Goal: Information Seeking & Learning: Learn about a topic

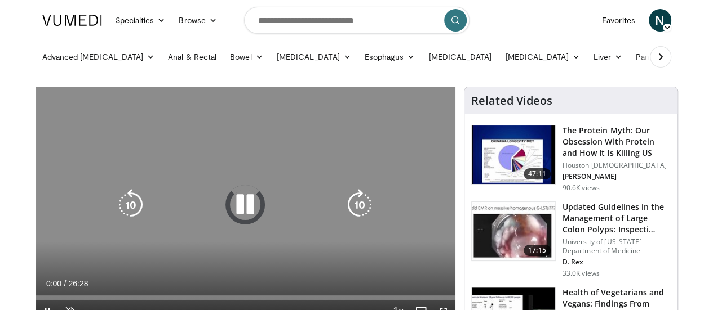
click at [239, 202] on icon "Video Player" at bounding box center [245, 205] width 32 height 32
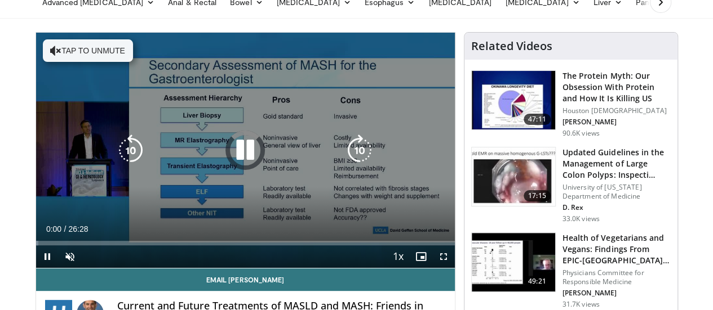
scroll to position [63, 0]
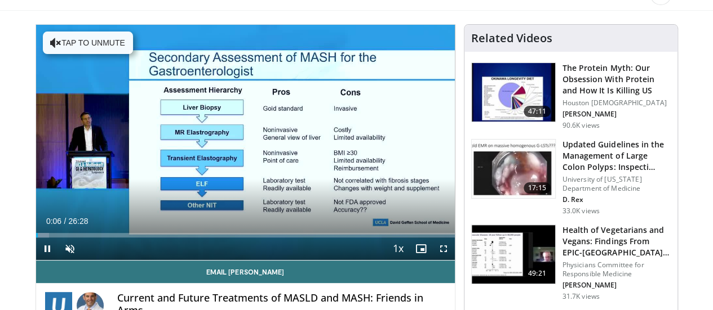
click at [250, 140] on div "10 seconds Tap to unmute" at bounding box center [245, 142] width 419 height 235
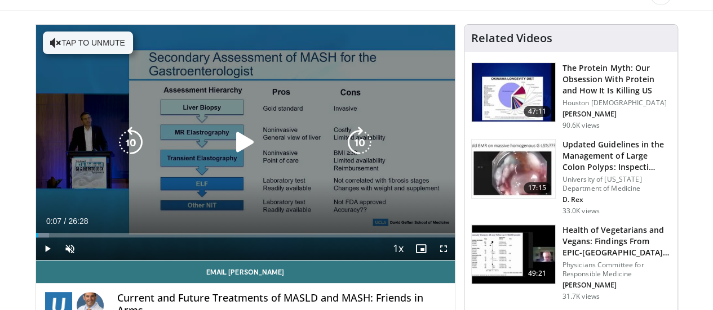
click at [170, 154] on div "Video Player" at bounding box center [244, 142] width 251 height 23
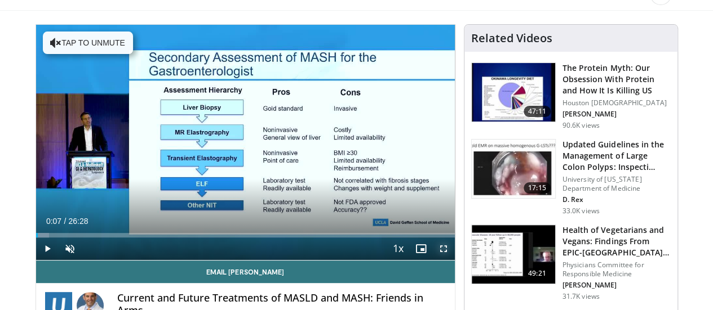
click at [455, 260] on span "Video Player" at bounding box center [443, 249] width 23 height 23
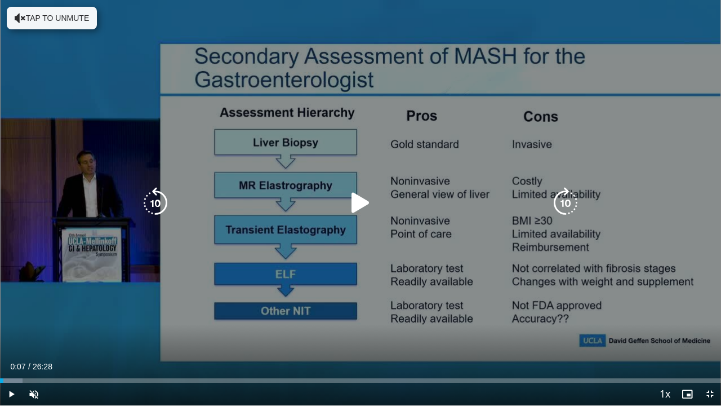
click at [192, 240] on div "10 seconds Tap to unmute" at bounding box center [360, 202] width 721 height 405
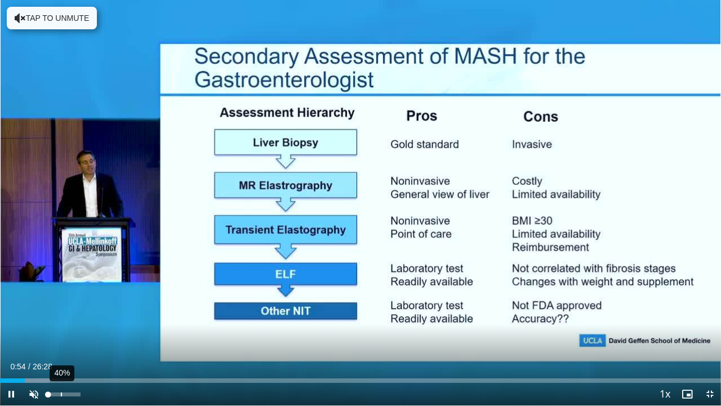
click at [61, 310] on div "40%" at bounding box center [64, 394] width 39 height 23
click at [37, 310] on span "Video Player" at bounding box center [34, 394] width 23 height 23
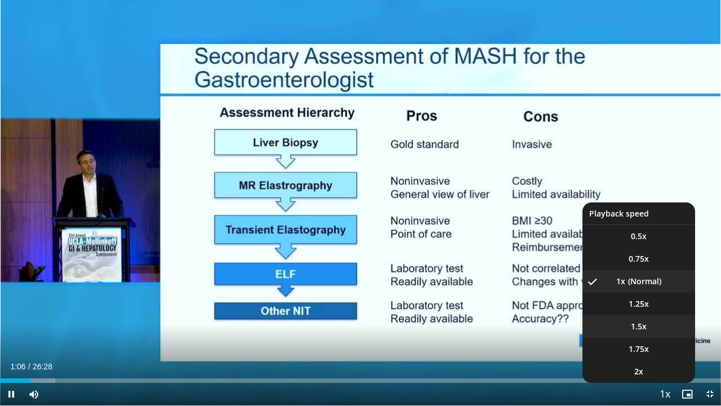
click at [652, 310] on li "1.5x" at bounding box center [638, 326] width 113 height 23
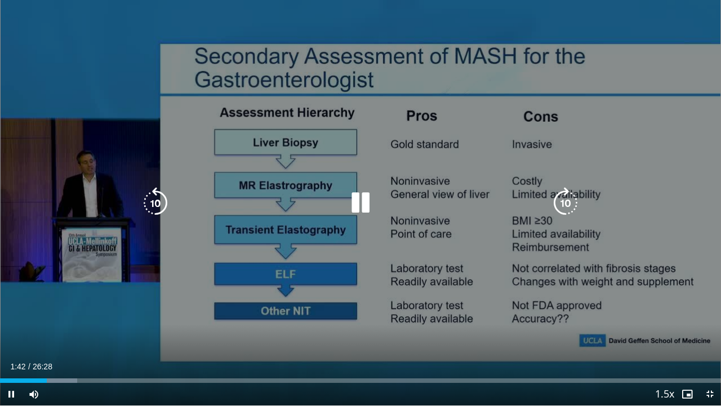
click at [505, 276] on div "10 seconds Tap to unmute" at bounding box center [360, 202] width 721 height 405
click at [422, 283] on div "30 seconds Tap to unmute" at bounding box center [360, 202] width 721 height 405
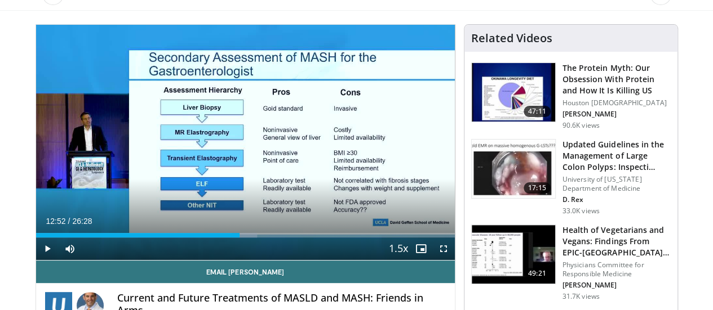
click at [422, 215] on div "20 seconds Tap to unmute" at bounding box center [245, 142] width 419 height 235
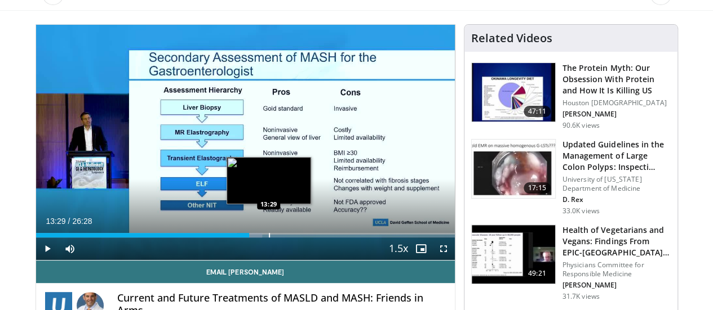
click at [239, 238] on div "Loaded : 54.06% 13:17 13:29" at bounding box center [245, 235] width 419 height 5
click at [242, 256] on video-js "**********" at bounding box center [245, 143] width 419 height 236
click at [244, 238] on div "Loaded : 55.32% 13:34 13:49" at bounding box center [245, 235] width 419 height 5
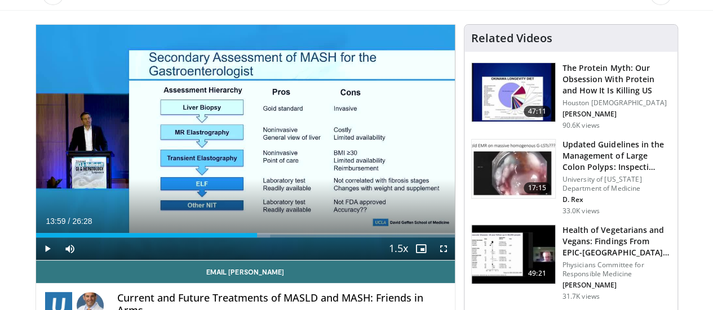
click at [277, 238] on div "Progress Bar" at bounding box center [277, 235] width 1 height 5
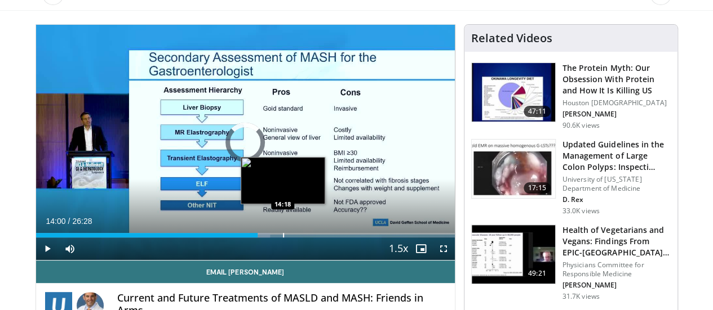
click at [283, 238] on div "Progress Bar" at bounding box center [283, 235] width 1 height 5
click at [287, 238] on div "Progress Bar" at bounding box center [287, 235] width 1 height 5
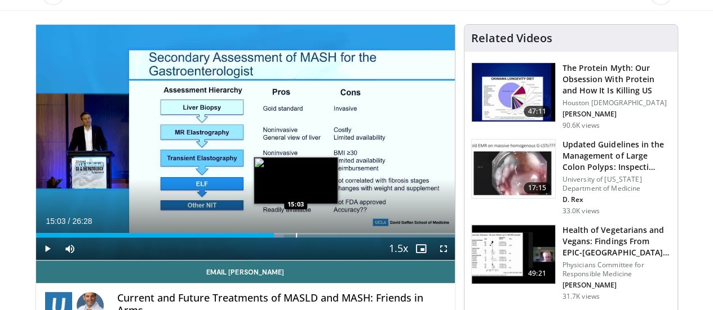
click at [296, 238] on div "Progress Bar" at bounding box center [296, 235] width 1 height 5
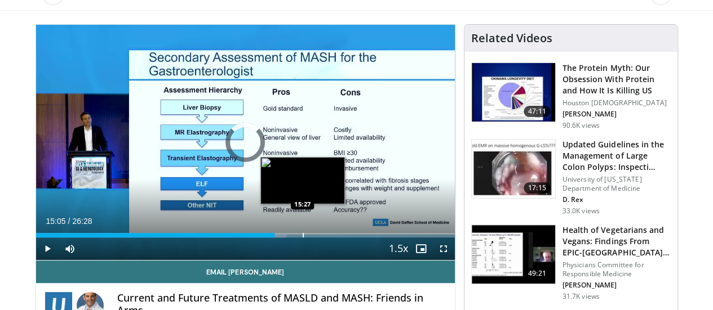
click at [303, 238] on div "Progress Bar" at bounding box center [303, 235] width 1 height 5
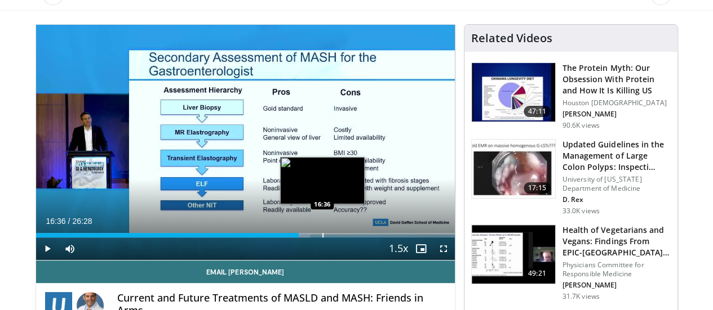
click at [322, 238] on div "Progress Bar" at bounding box center [322, 235] width 1 height 5
click at [302, 257] on video-js "**********" at bounding box center [245, 143] width 419 height 236
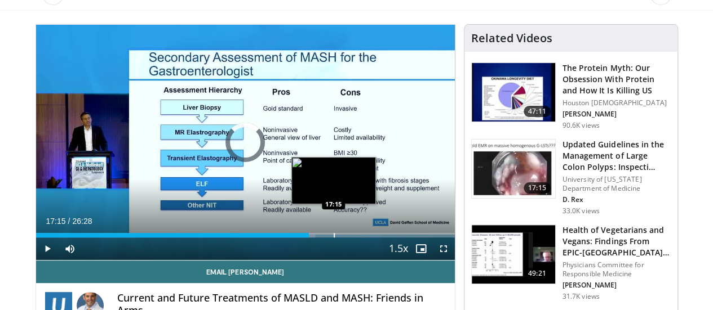
click at [333, 238] on div "Progress Bar" at bounding box center [333, 235] width 1 height 5
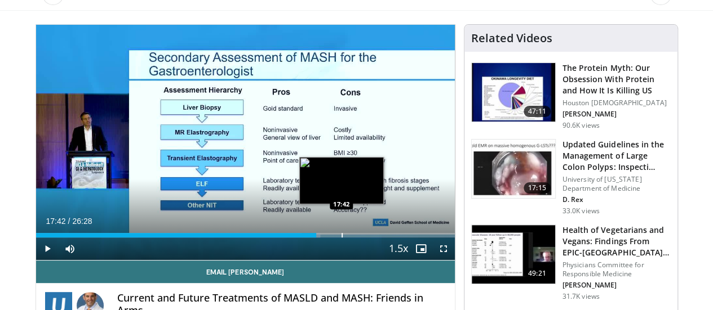
click at [341, 238] on div "Progress Bar" at bounding box center [341, 235] width 1 height 5
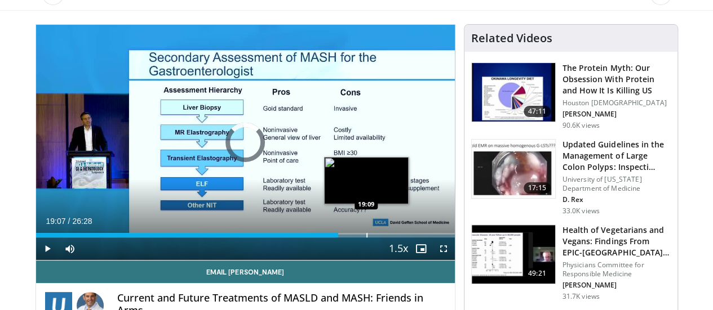
click at [337, 238] on div "Loaded : 71.66% 17:58 19:09" at bounding box center [245, 235] width 419 height 5
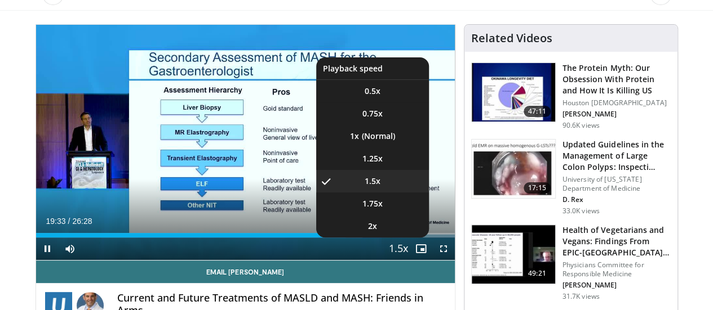
click at [406, 261] on span "Video Player" at bounding box center [398, 249] width 16 height 23
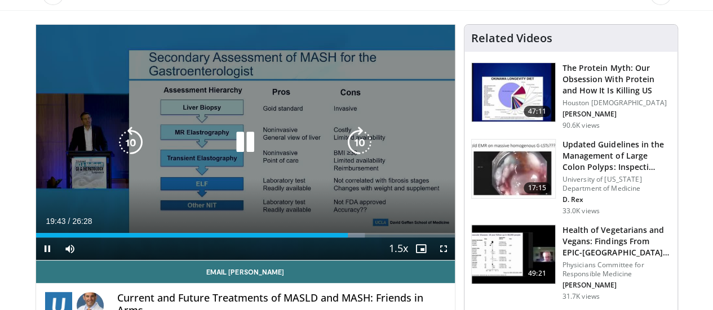
click at [268, 186] on div "20 seconds Tap to unmute" at bounding box center [245, 142] width 419 height 235
click at [203, 103] on div "20 seconds Tap to unmute" at bounding box center [245, 142] width 419 height 235
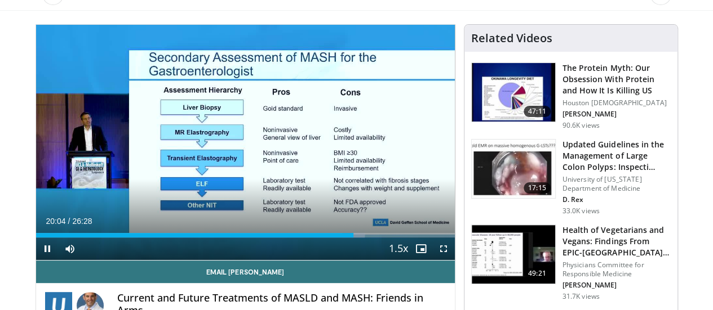
click at [372, 156] on div "20 seconds Tap to unmute" at bounding box center [245, 142] width 419 height 235
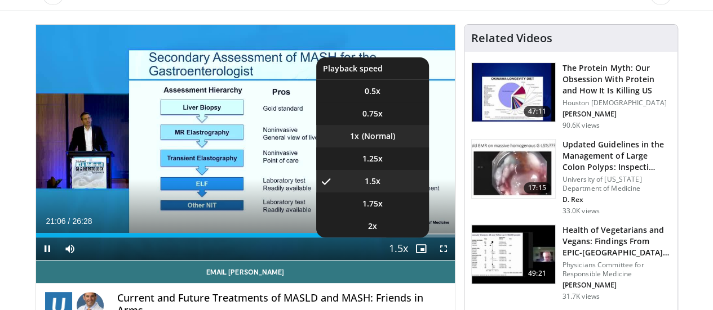
click at [397, 148] on li "1x" at bounding box center [372, 136] width 113 height 23
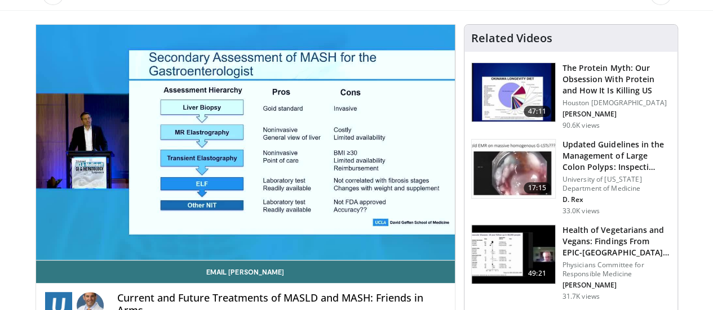
click at [387, 238] on button "Playback Rate" at bounding box center [398, 249] width 23 height 23
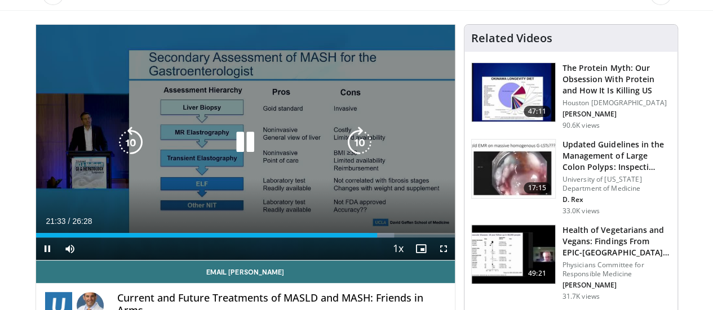
click at [338, 147] on div "Video Player" at bounding box center [244, 142] width 251 height 23
click at [267, 151] on div "Video Player" at bounding box center [244, 142] width 251 height 23
click at [238, 145] on icon "Video Player" at bounding box center [245, 143] width 32 height 32
click at [195, 109] on div "10 seconds Tap to unmute" at bounding box center [245, 142] width 419 height 235
click at [191, 130] on div "220 seconds Tap to unmute" at bounding box center [245, 142] width 419 height 235
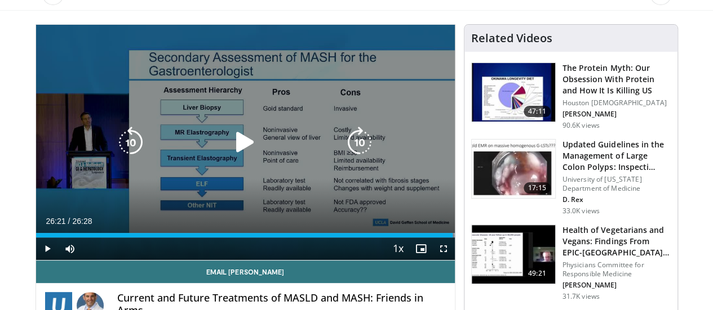
scroll to position [0, 0]
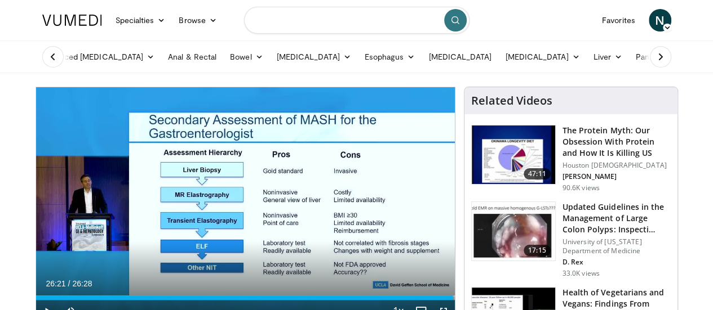
click at [262, 26] on input "Search topics, interventions" at bounding box center [356, 20] width 225 height 27
type input "*****"
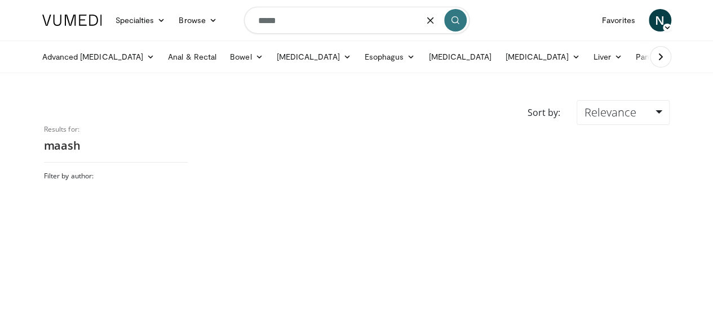
click at [292, 23] on input "*****" at bounding box center [356, 20] width 225 height 27
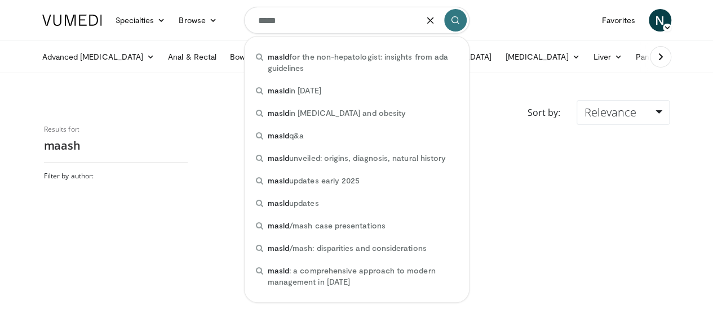
type input "*****"
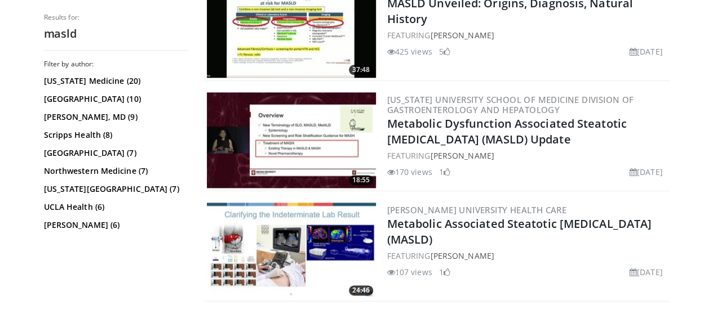
scroll to position [698, 0]
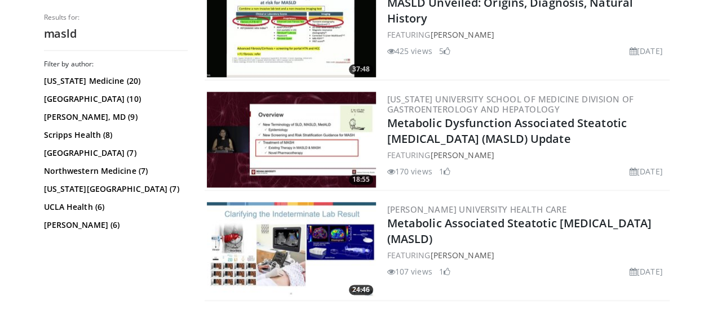
click at [214, 142] on img at bounding box center [291, 140] width 169 height 96
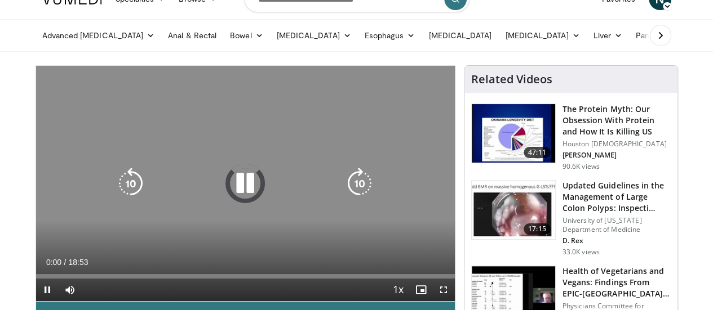
scroll to position [23, 0]
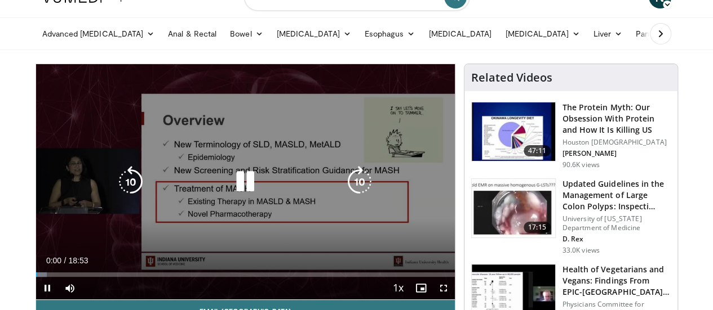
click at [204, 108] on div "10 seconds Tap to unmute" at bounding box center [245, 181] width 419 height 235
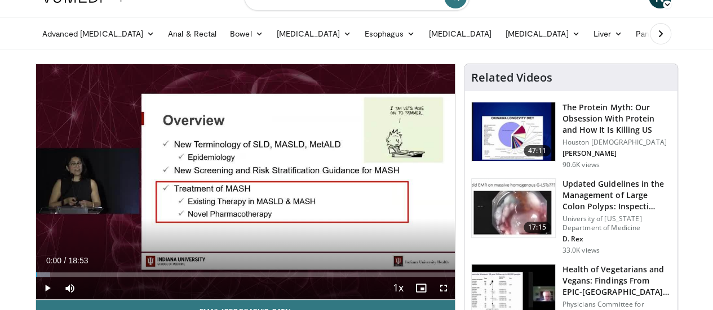
click at [204, 108] on div "10 seconds Tap to unmute" at bounding box center [245, 181] width 419 height 235
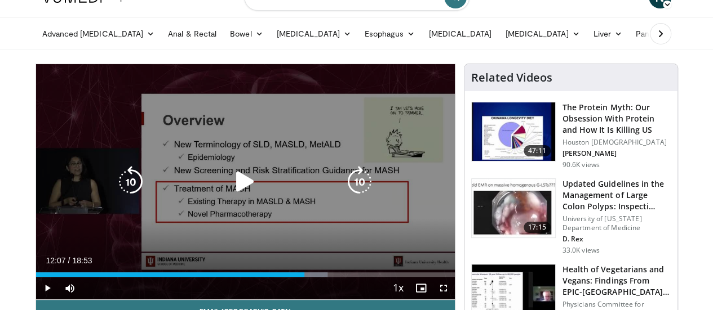
click at [392, 264] on div "10 seconds Tap to unmute" at bounding box center [245, 181] width 419 height 235
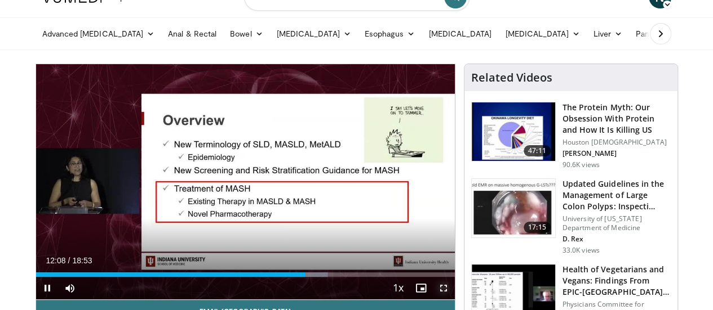
click at [453, 300] on span "Video Player" at bounding box center [443, 288] width 23 height 23
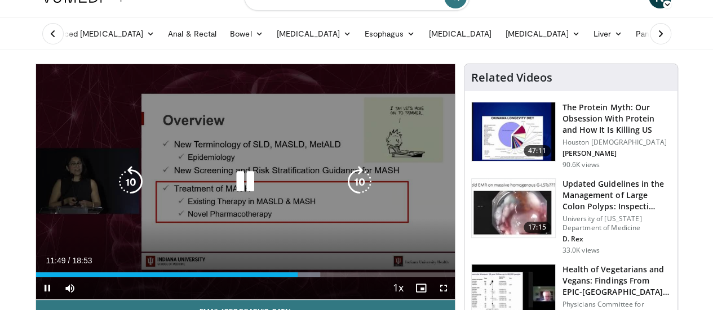
click at [148, 137] on div "70 seconds Tap to unmute" at bounding box center [245, 181] width 419 height 235
click at [207, 173] on div "70 seconds Tap to unmute" at bounding box center [245, 181] width 419 height 235
click at [343, 238] on div "60 seconds Tap to unmute" at bounding box center [245, 181] width 419 height 235
click at [259, 219] on div "60 seconds Tap to unmute" at bounding box center [245, 181] width 419 height 235
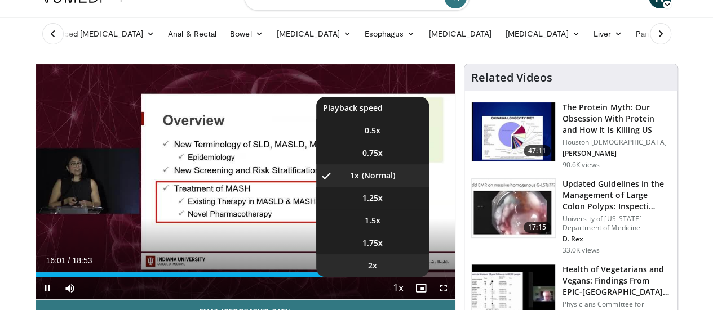
click at [411, 277] on li "2x" at bounding box center [372, 266] width 113 height 23
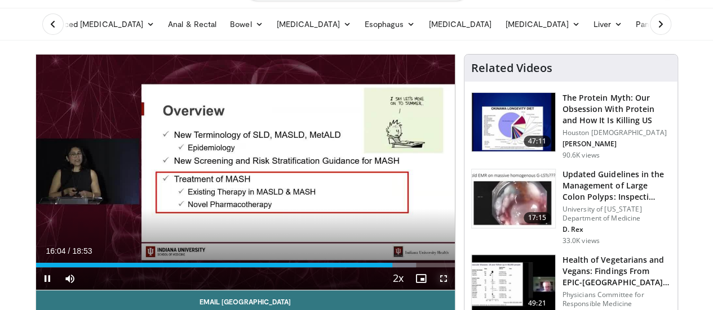
click at [452, 291] on video-js "**********" at bounding box center [245, 173] width 419 height 236
click at [452, 290] on span "Video Player" at bounding box center [443, 279] width 23 height 23
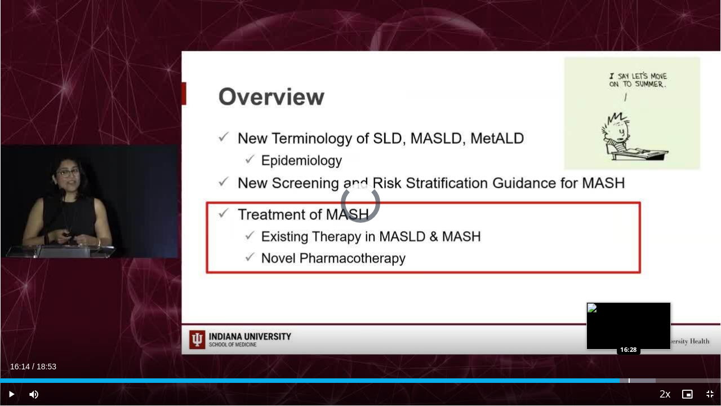
click at [629, 310] on div "Loaded : 90.97% 16:28 16:28" at bounding box center [360, 377] width 721 height 11
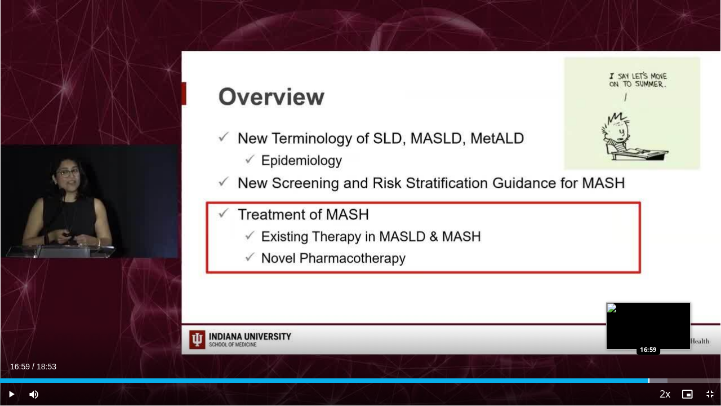
click at [648, 310] on div "Loaded : 92.60% 16:59 16:59" at bounding box center [360, 377] width 721 height 11
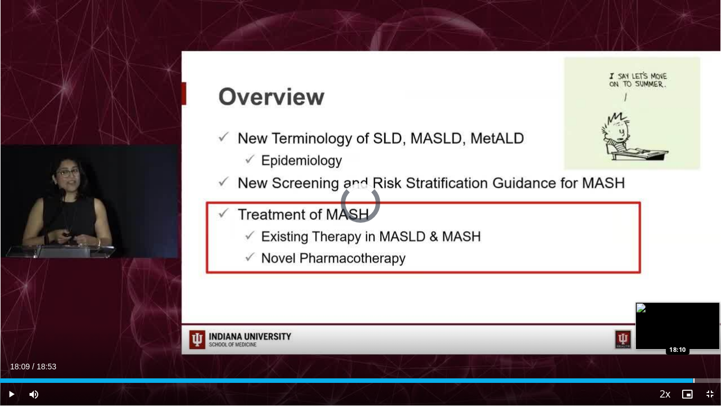
click at [693, 310] on div "Loaded : 94.36% 18:09 18:10" at bounding box center [360, 380] width 721 height 5
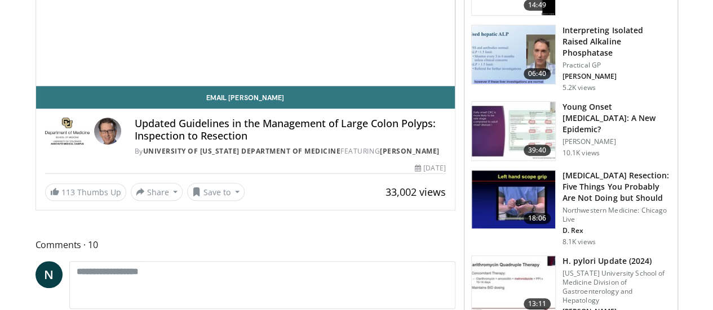
scroll to position [237, 0]
